Goal: Task Accomplishment & Management: Use online tool/utility

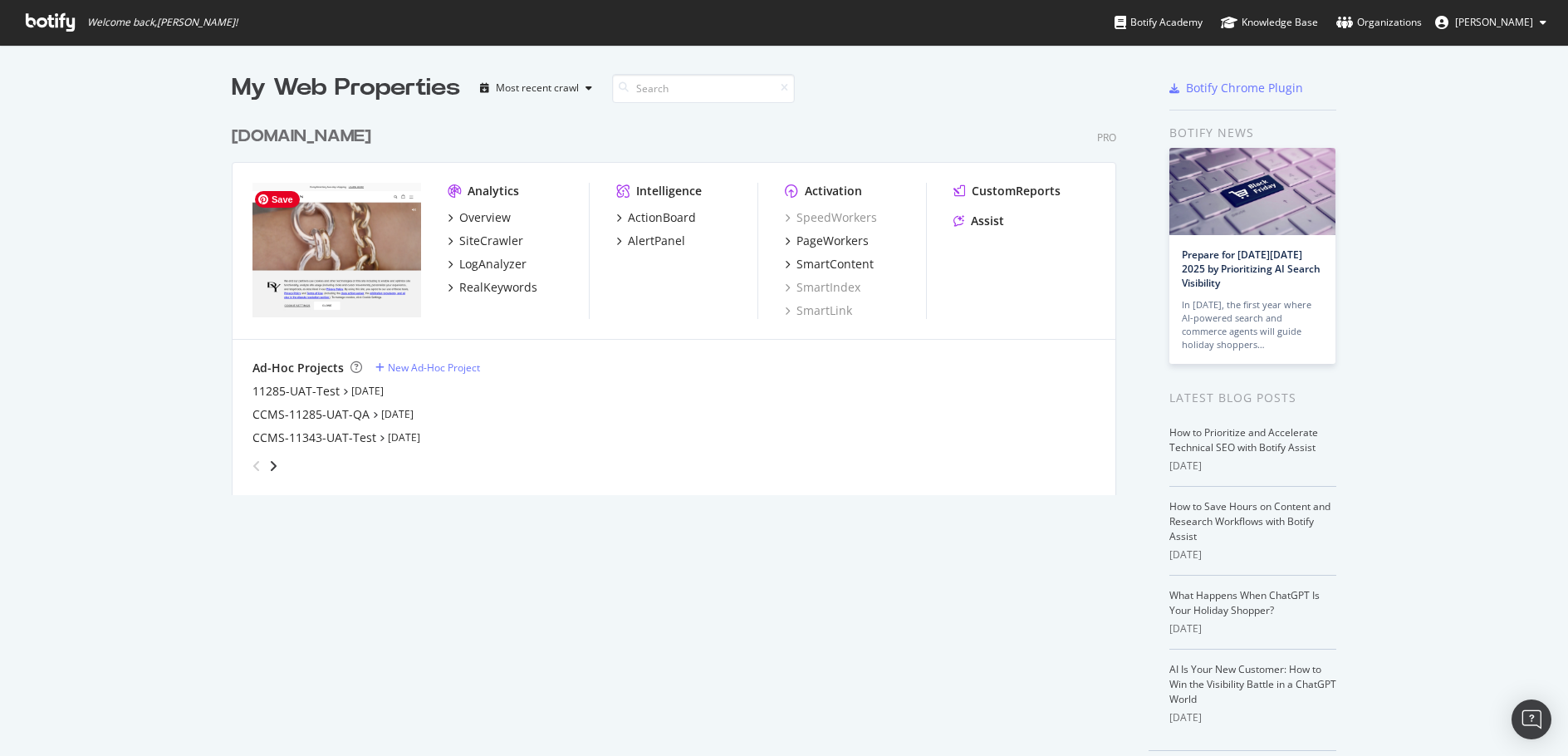
scroll to position [743, 1543]
click at [284, 135] on div "[DOMAIN_NAME]" at bounding box center [301, 137] width 139 height 24
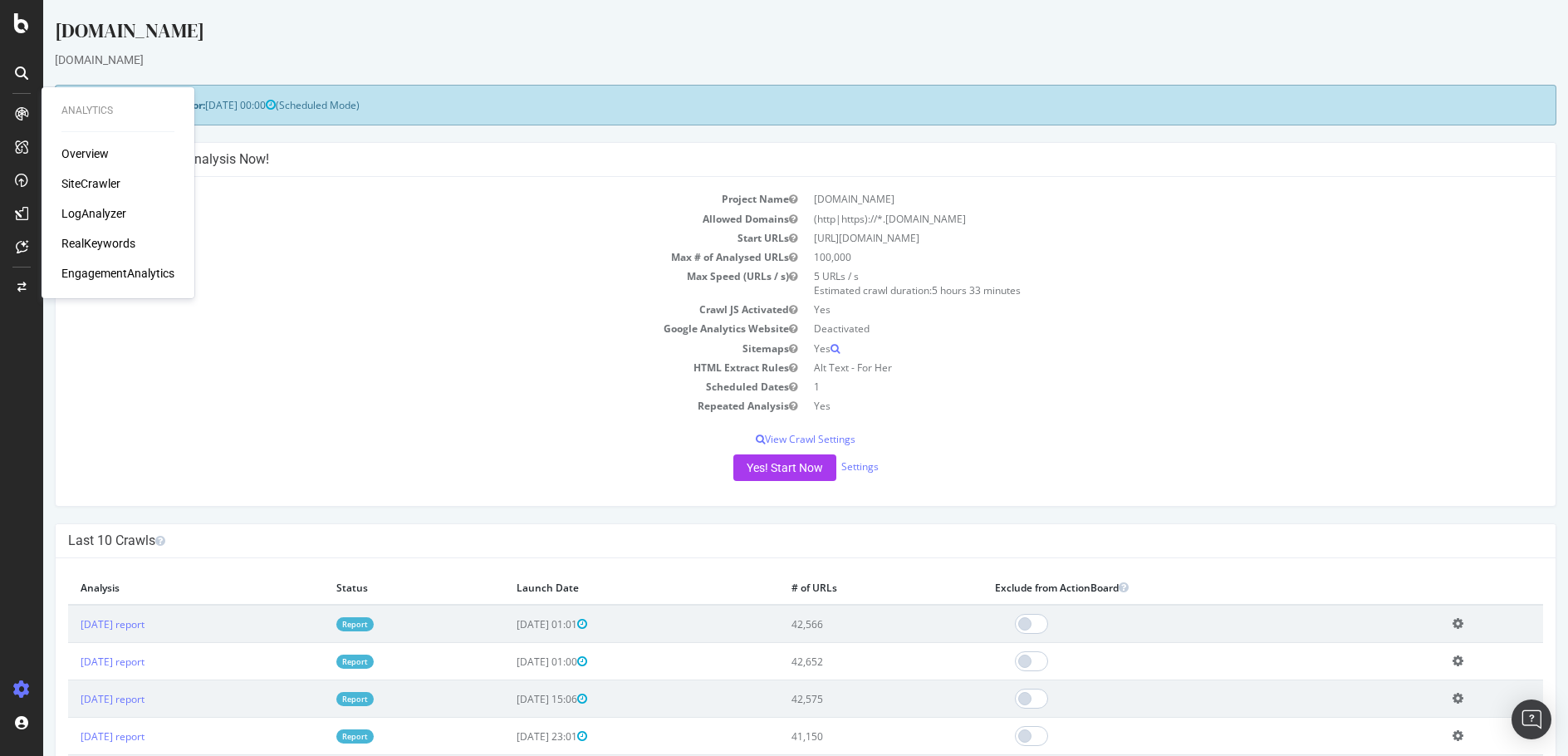
click at [106, 181] on div "SiteCrawler" at bounding box center [91, 183] width 59 height 16
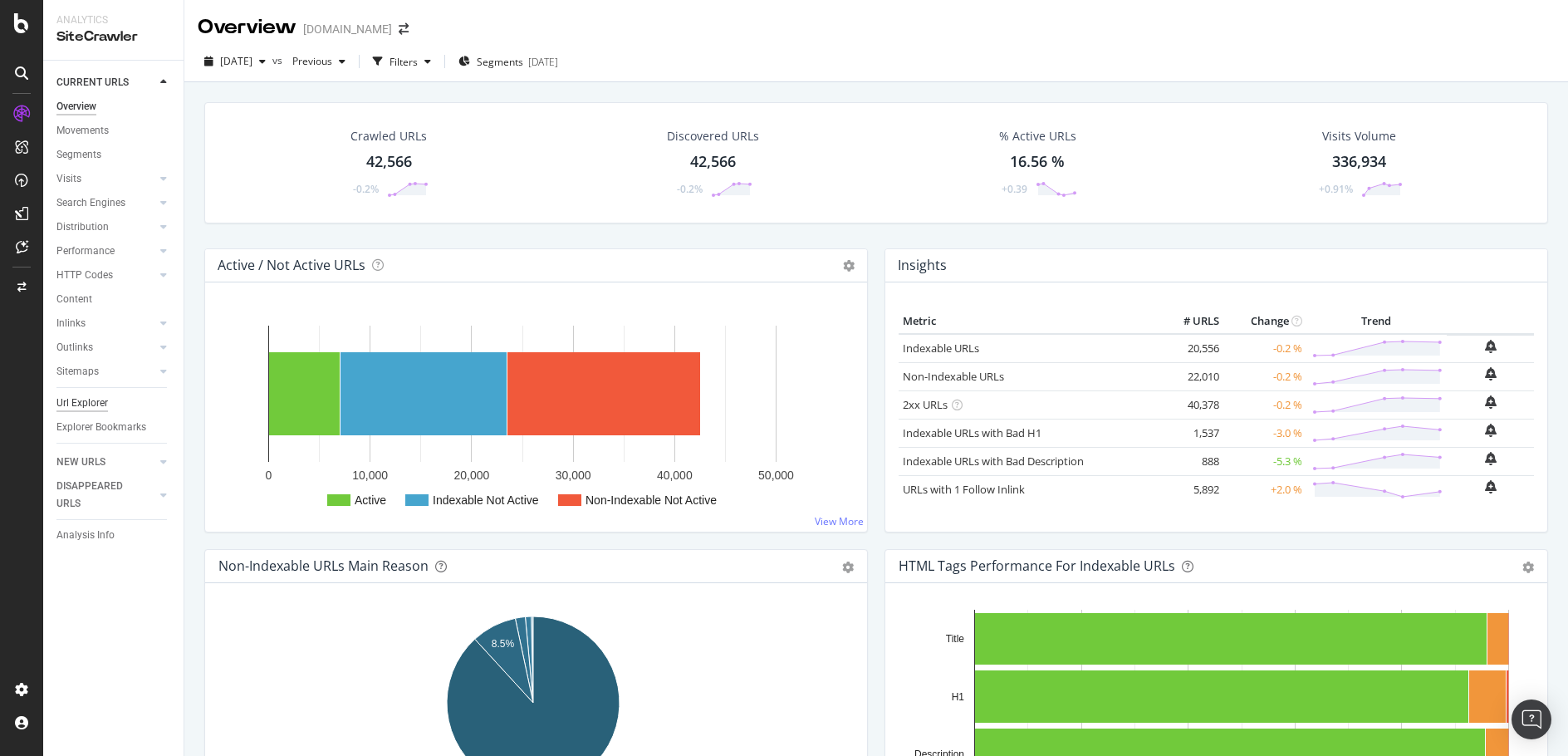
click at [99, 400] on div "Url Explorer" at bounding box center [82, 403] width 52 height 17
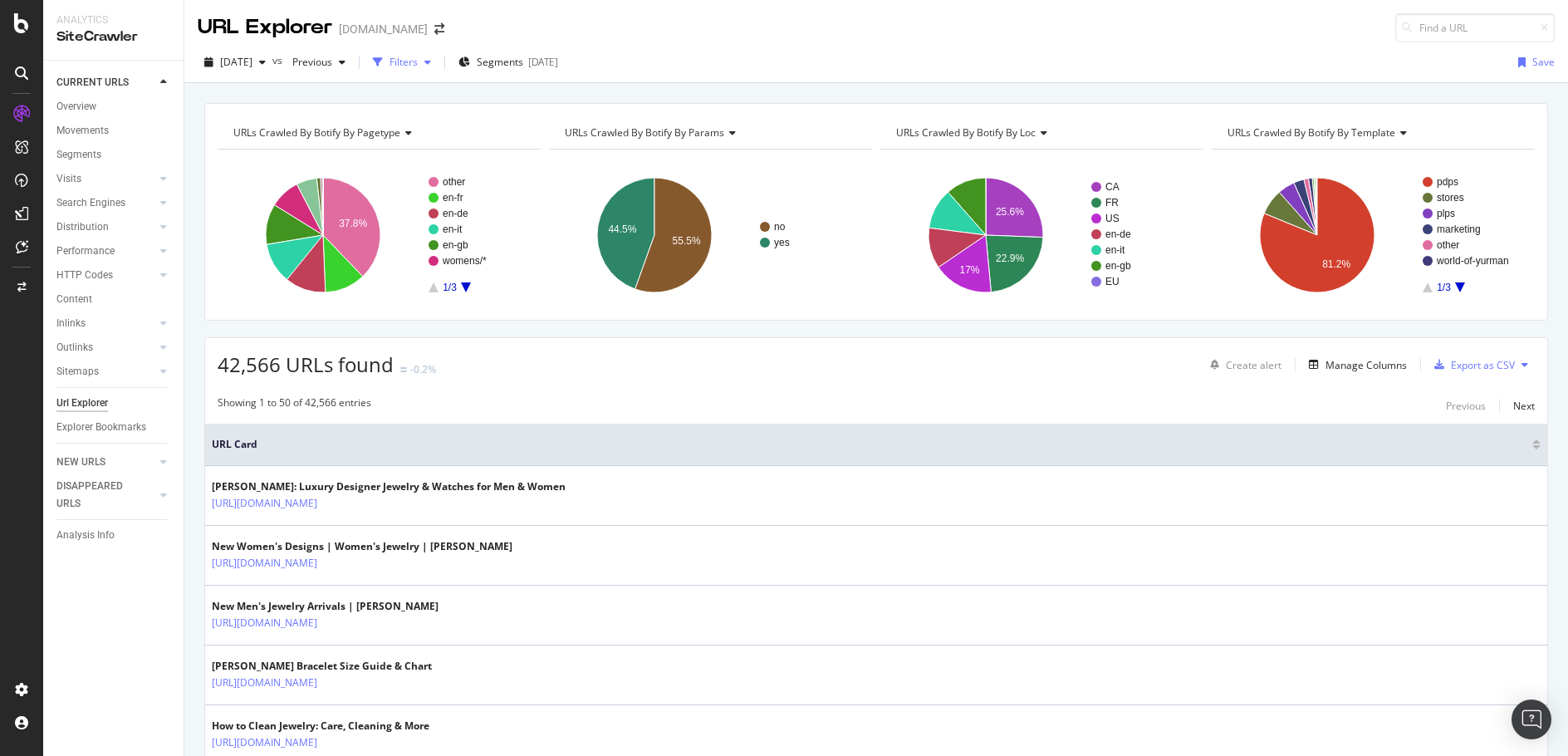
click at [438, 65] on div "button" at bounding box center [428, 62] width 20 height 10
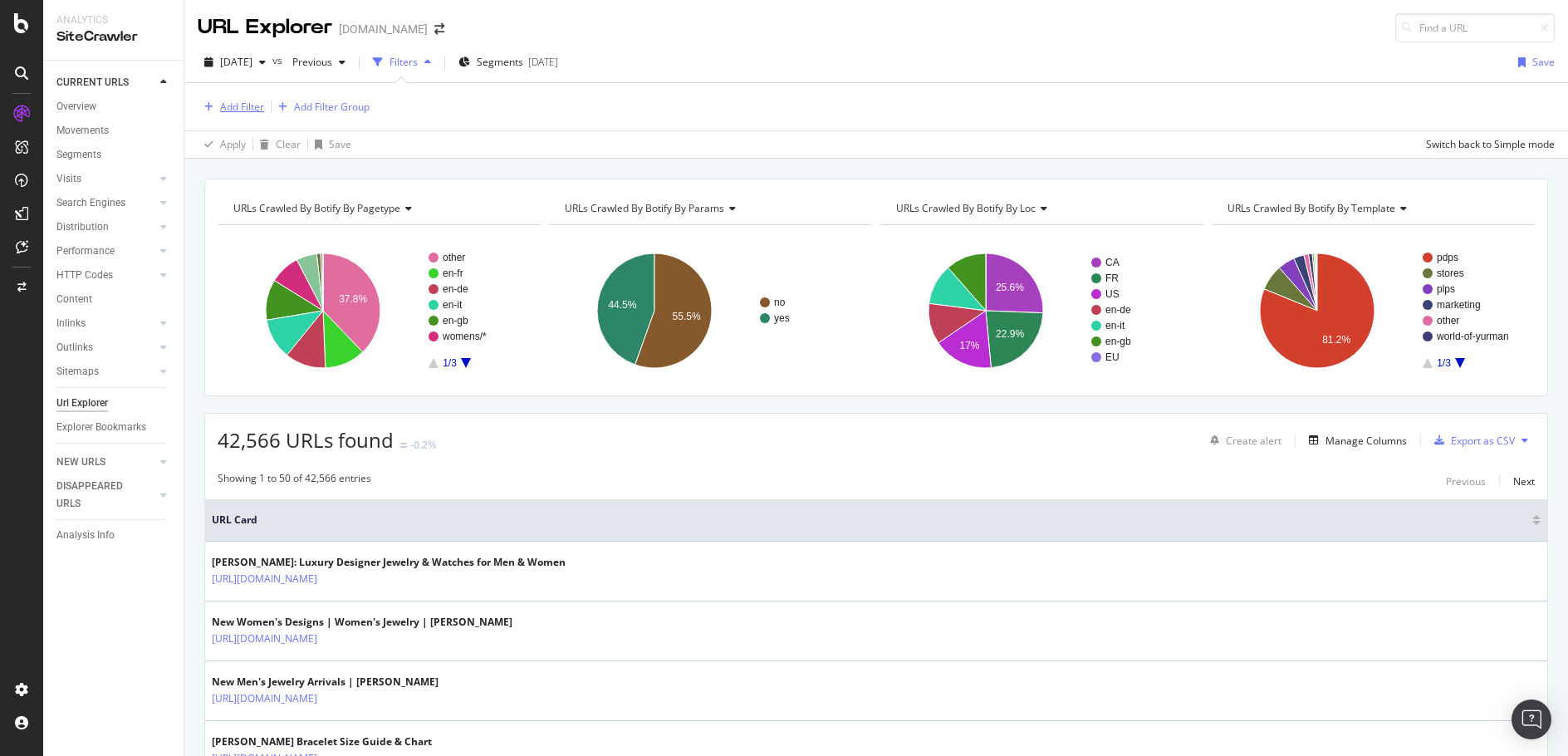
click at [248, 105] on div "Add Filter" at bounding box center [242, 106] width 44 height 14
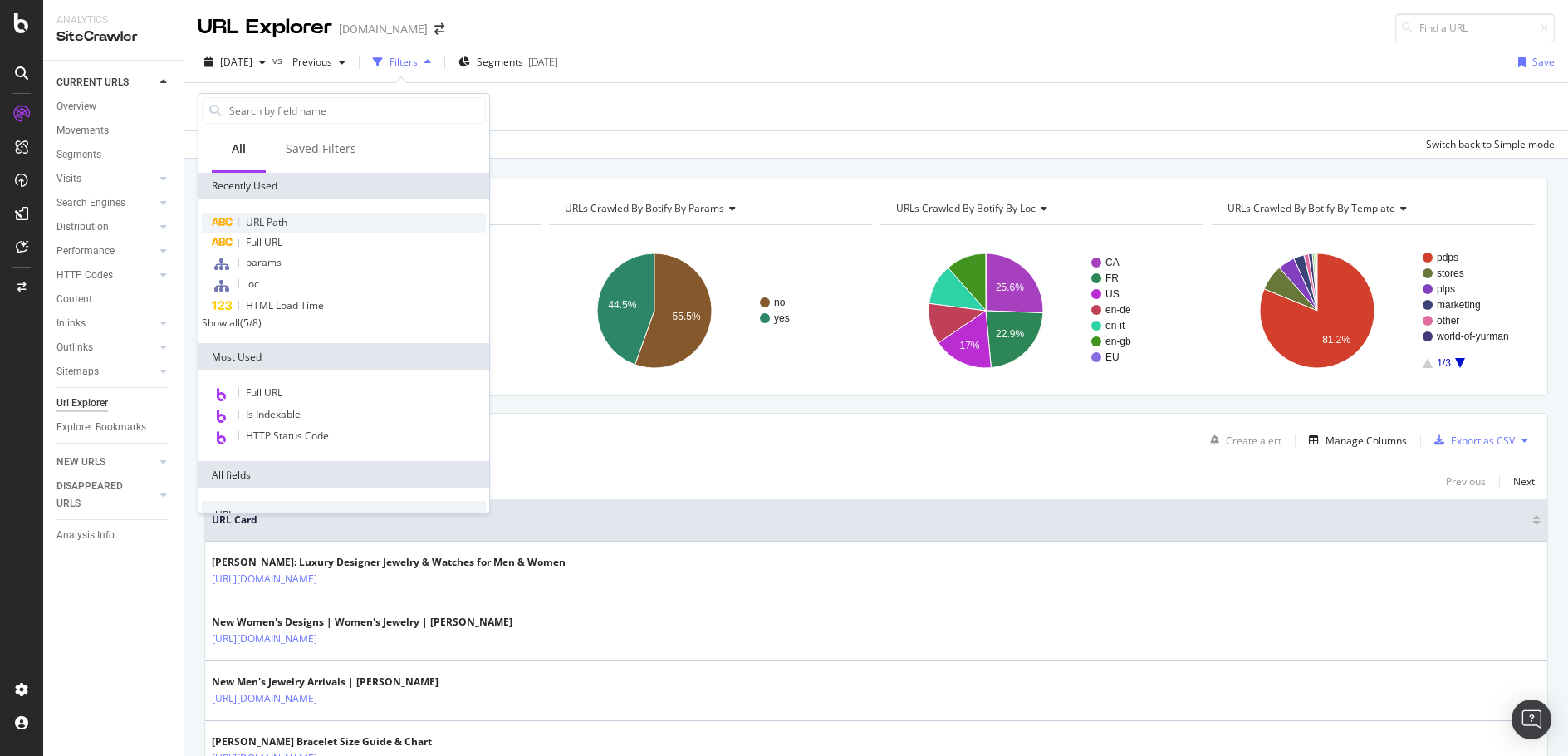
click at [301, 226] on div "URL Path" at bounding box center [344, 222] width 284 height 20
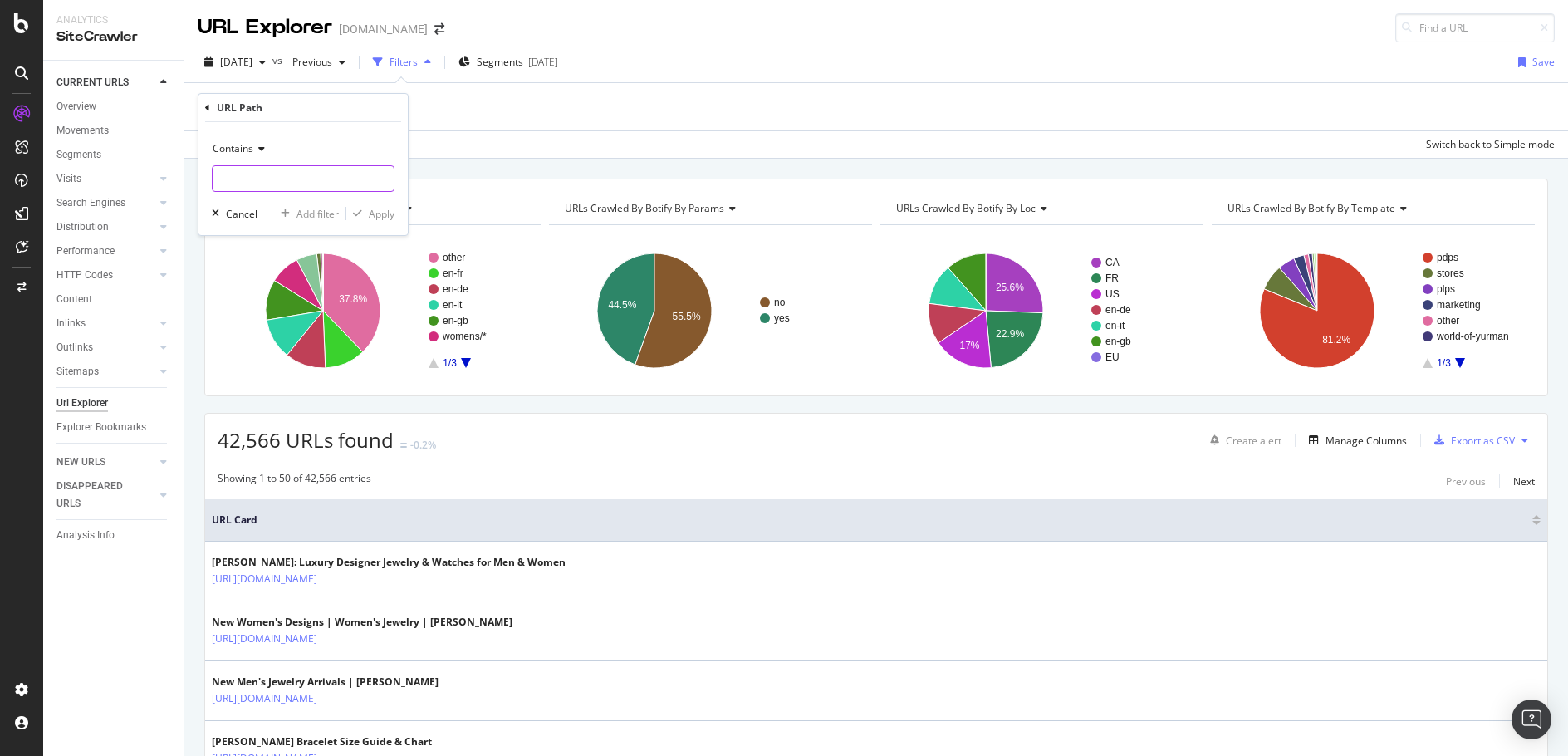
click at [304, 176] on input "text" at bounding box center [303, 178] width 181 height 27
type input "test-store"
click at [377, 209] on div "Apply" at bounding box center [382, 213] width 26 height 14
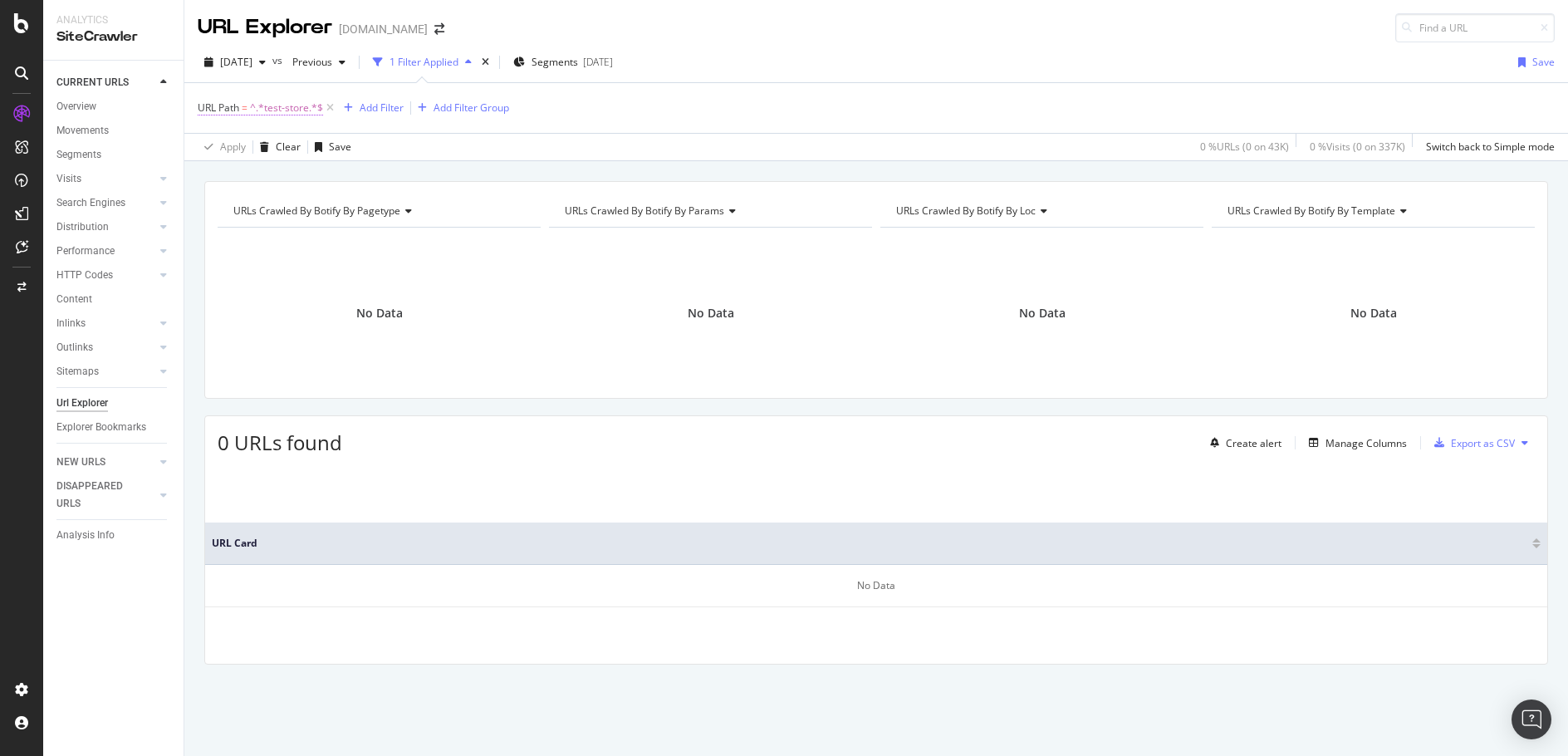
click at [289, 108] on span "^.*test-store.*$" at bounding box center [286, 108] width 73 height 23
click at [665, 111] on div "URL Path = ^.*test-store.*$ Add Filter Add Filter Group" at bounding box center [876, 108] width 1357 height 50
